Goal: Navigation & Orientation: Go to known website

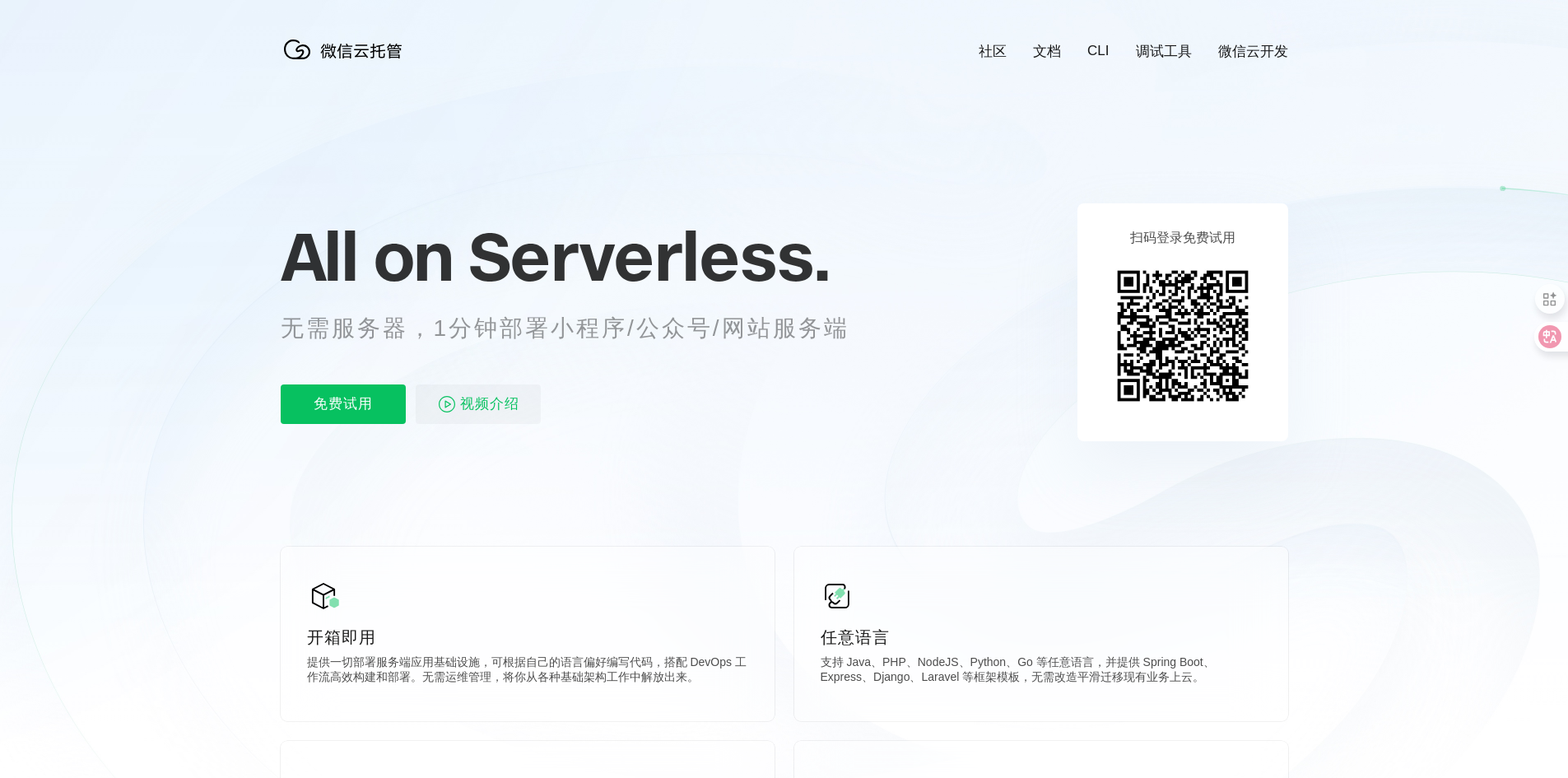
scroll to position [0, 2927]
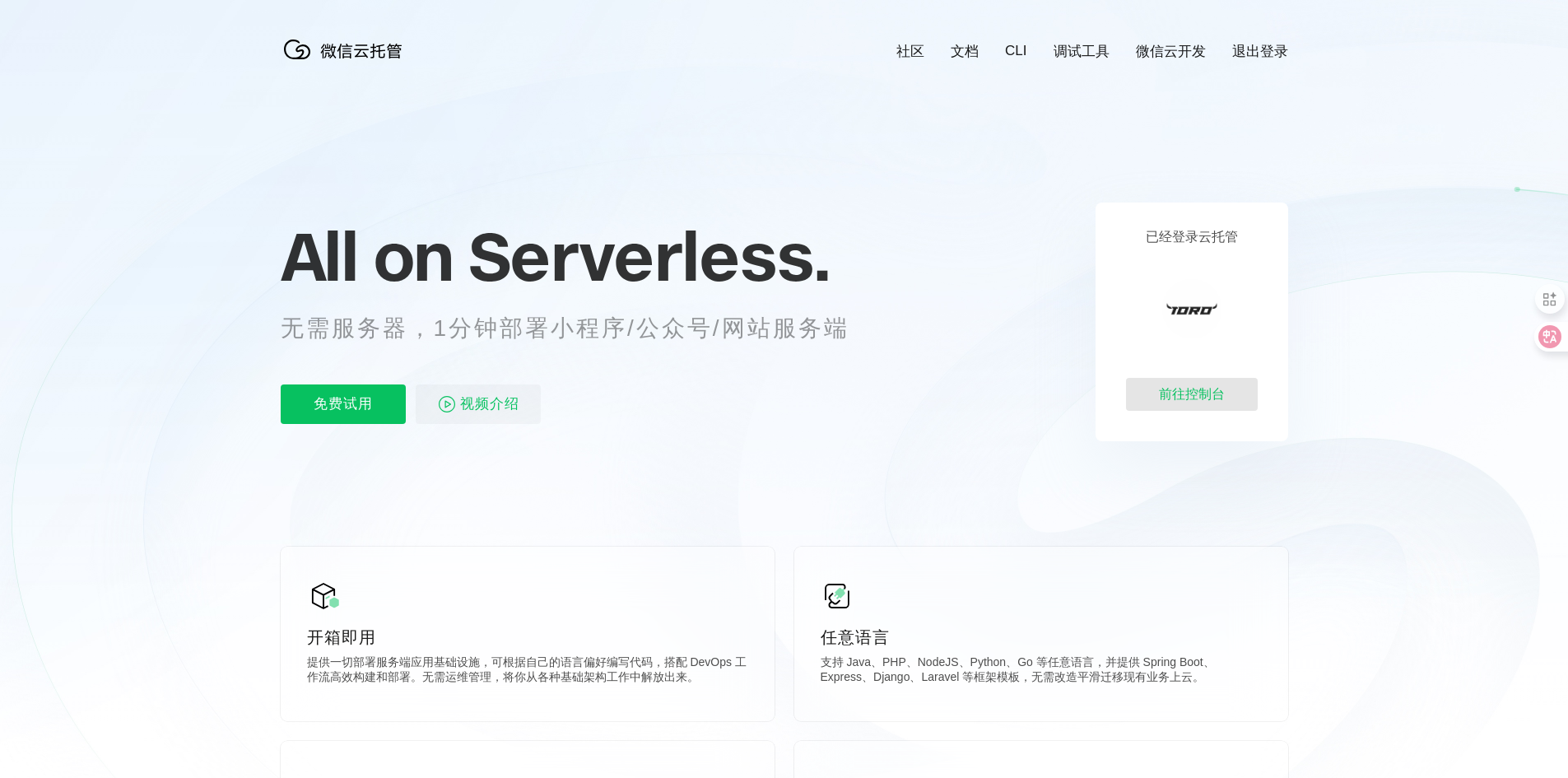
scroll to position [0, 2927]
click at [1201, 398] on div "前往控制台" at bounding box center [1192, 393] width 132 height 33
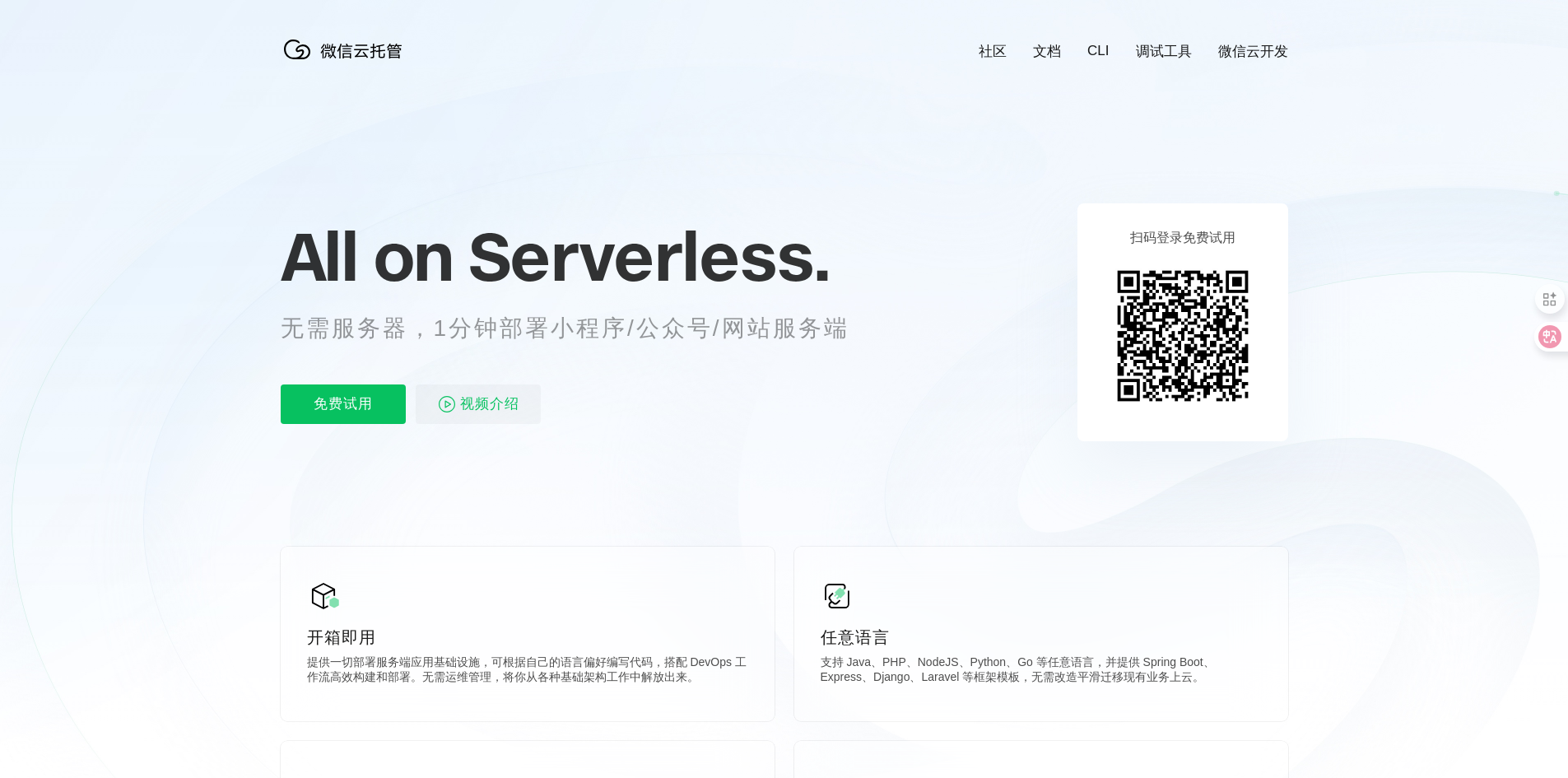
scroll to position [0, 2927]
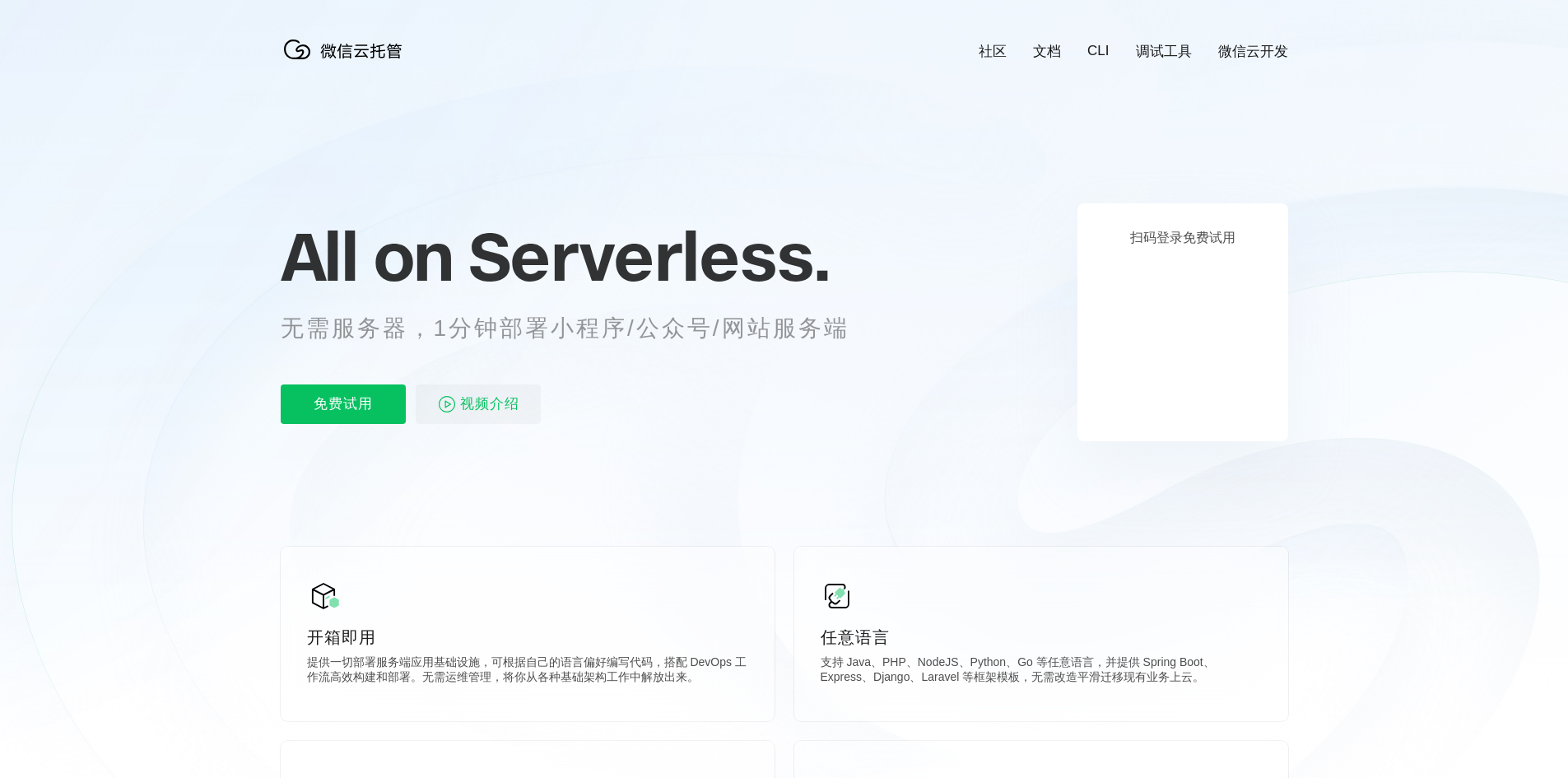
scroll to position [0, 2927]
click at [991, 340] on icon at bounding box center [784, 444] width 1580 height 889
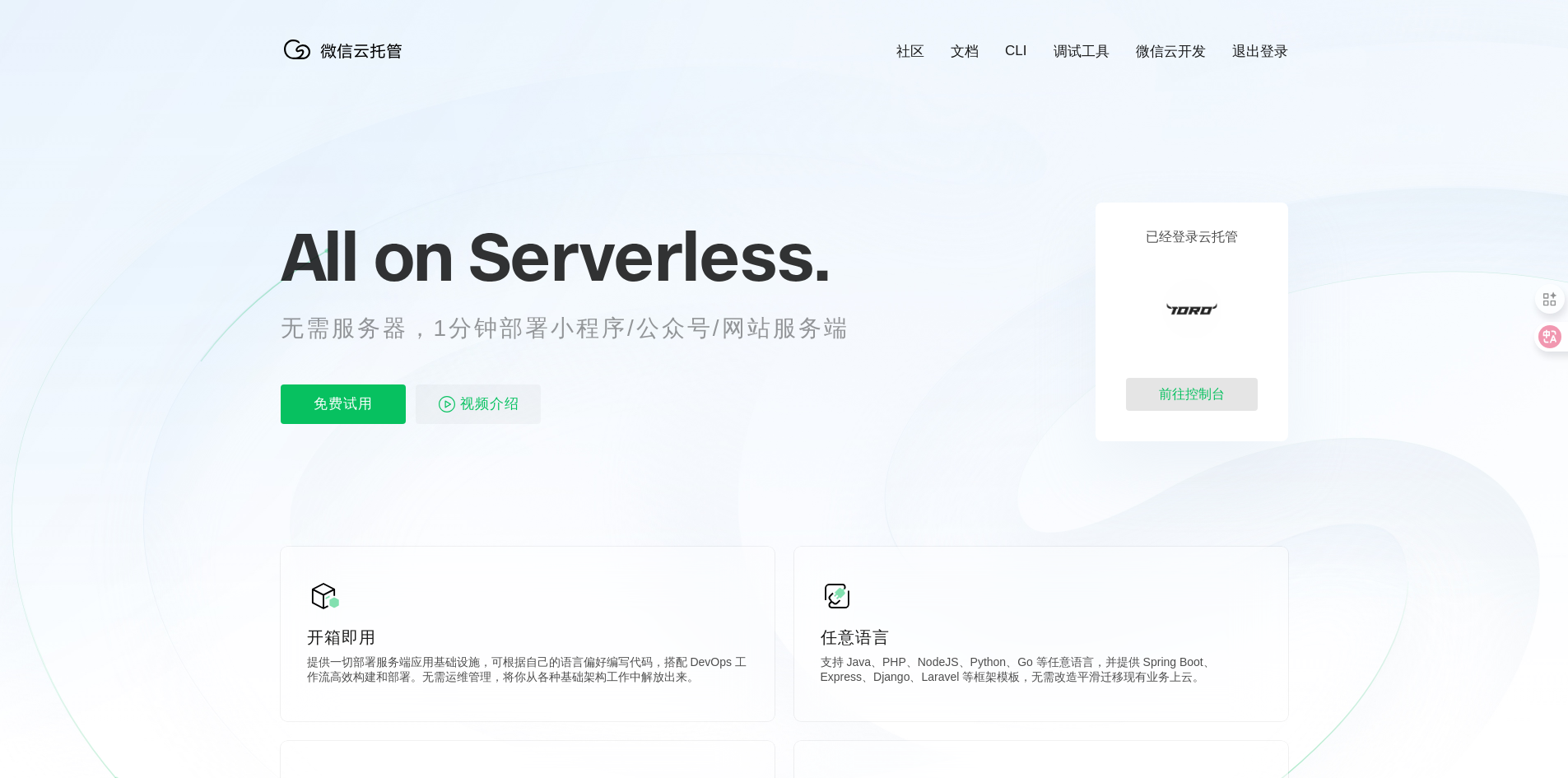
click at [1194, 401] on div "前往控制台" at bounding box center [1192, 393] width 132 height 33
